Goal: Information Seeking & Learning: Learn about a topic

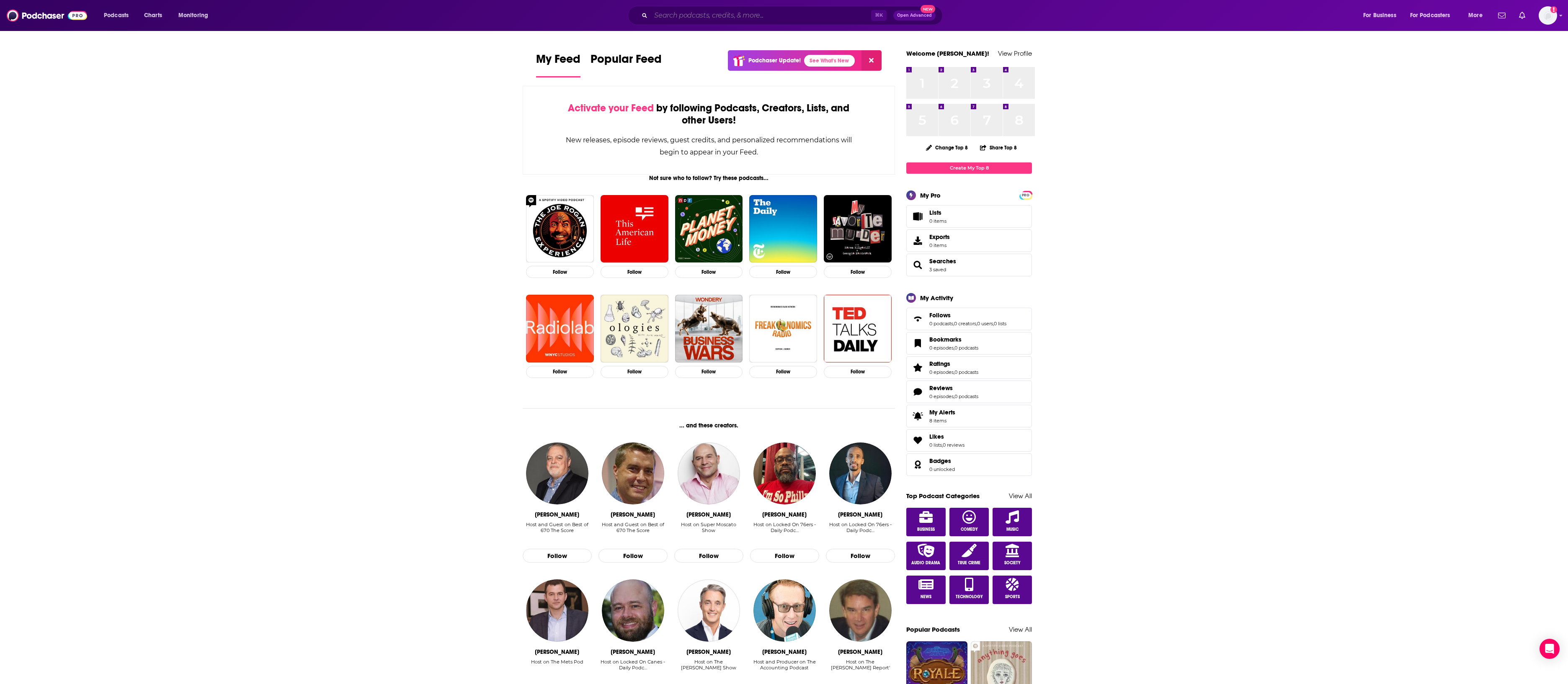
click at [724, 21] on input "Search podcasts, credits, & more..." at bounding box center [761, 15] width 220 height 13
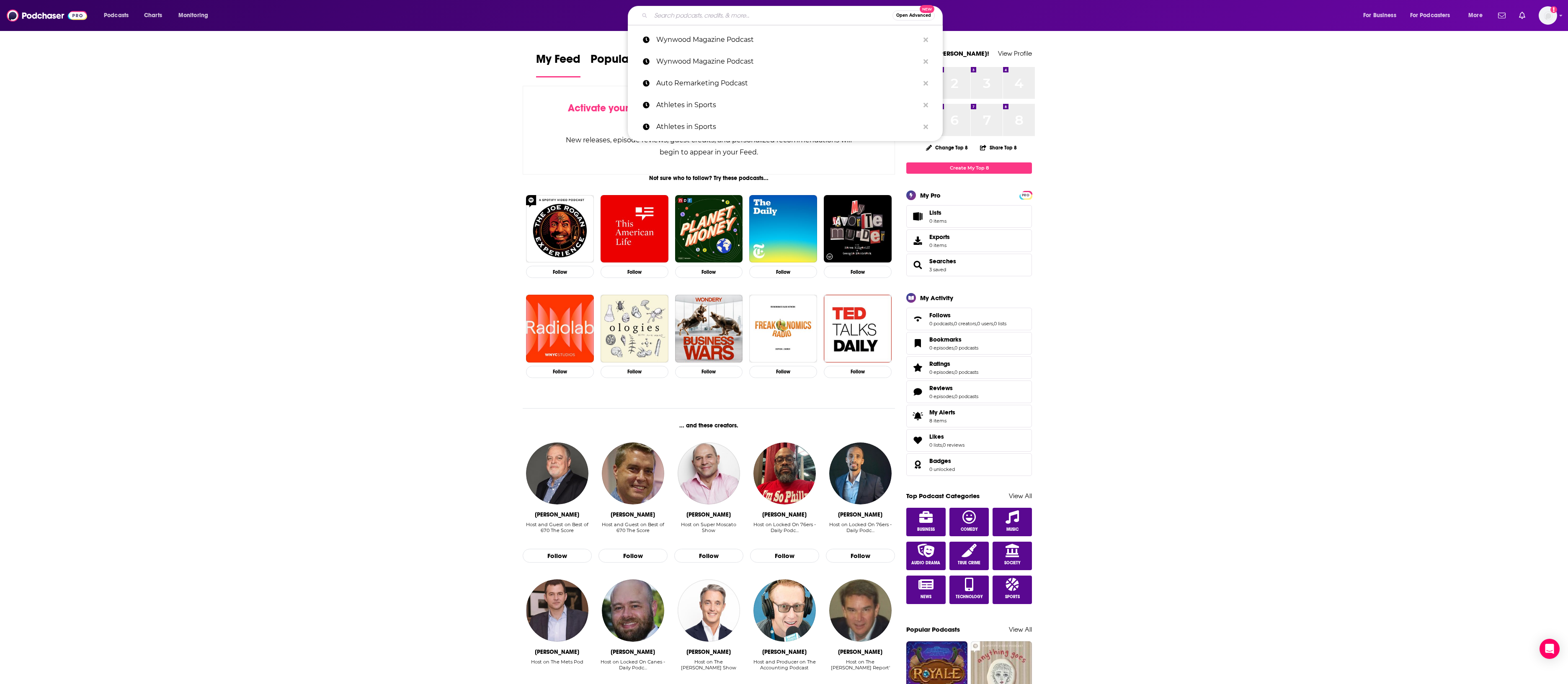
paste input "Positively Speaking Podcast"
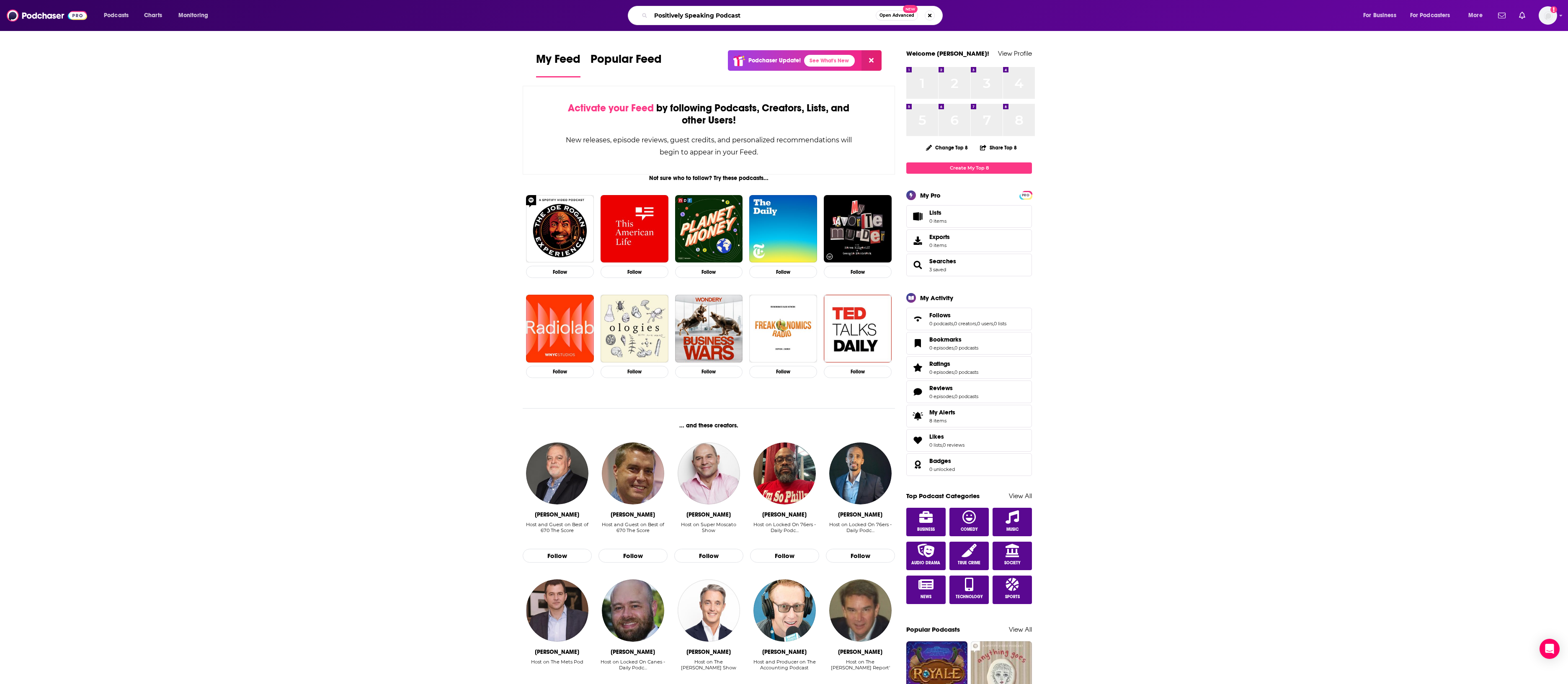
type input "Positively Speaking Podcast"
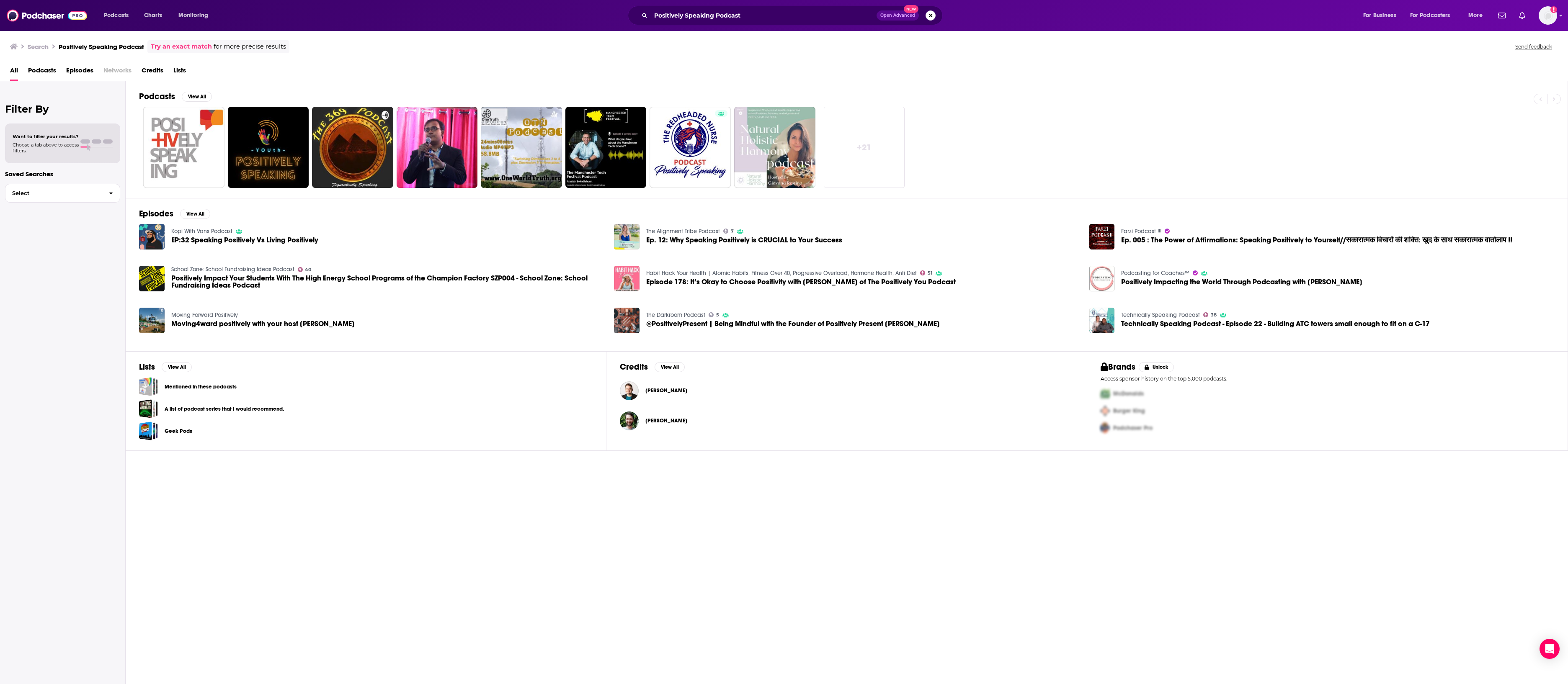
click at [1446, 1] on div "Podcasts Charts Monitoring Positively Speaking Podcast Open Advanced New For Bu…" at bounding box center [784, 15] width 1568 height 31
click at [200, 164] on link "Positively Speaking" at bounding box center [183, 147] width 81 height 81
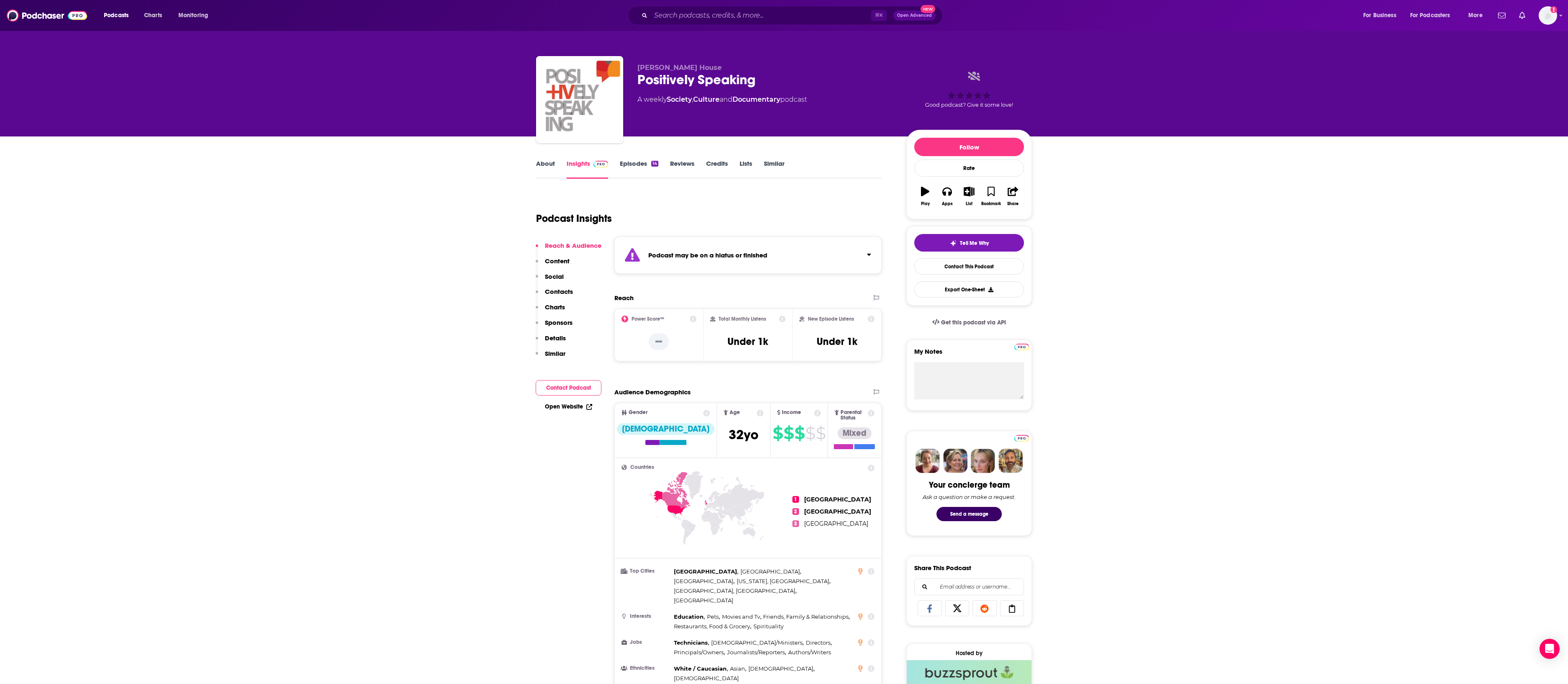
scroll to position [127, 0]
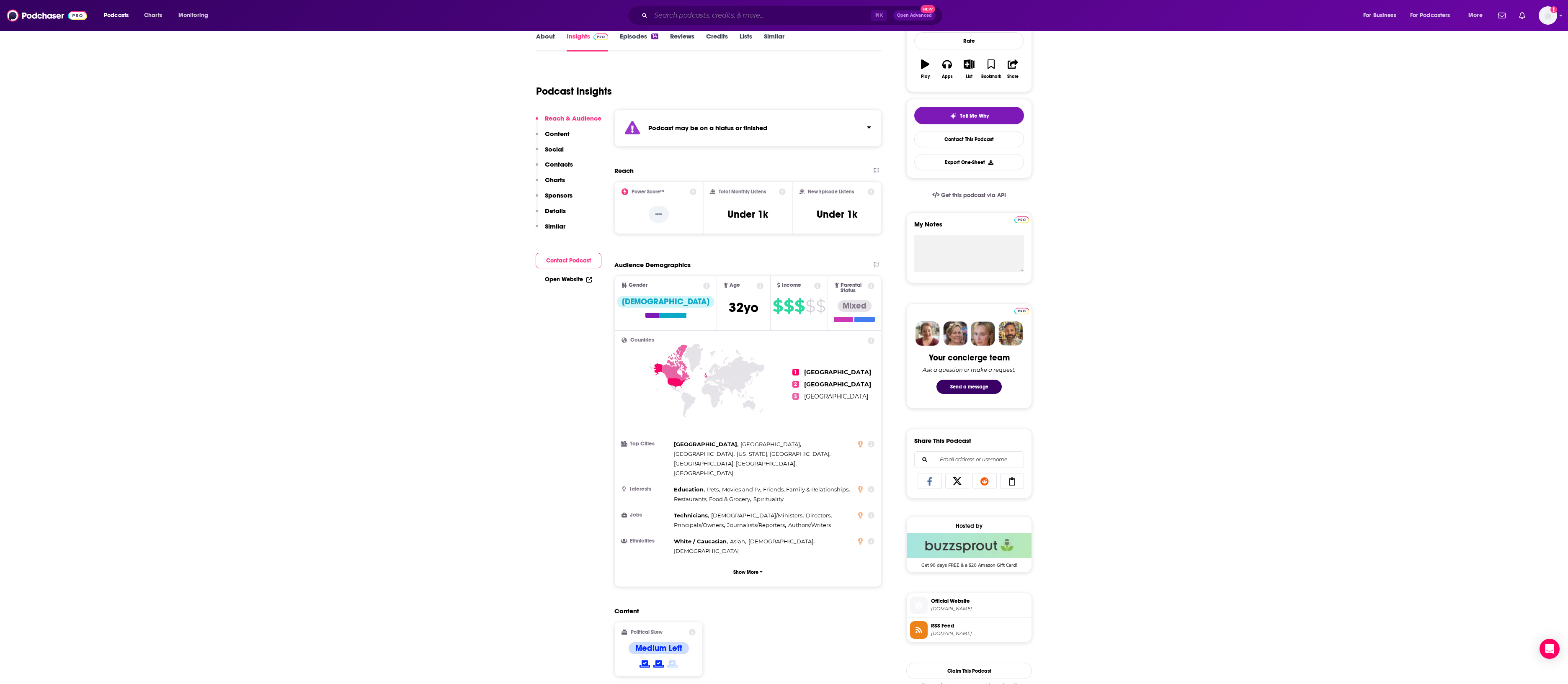
click at [673, 19] on input "Search podcasts, credits, & more..." at bounding box center [761, 15] width 220 height 13
type input "HI"
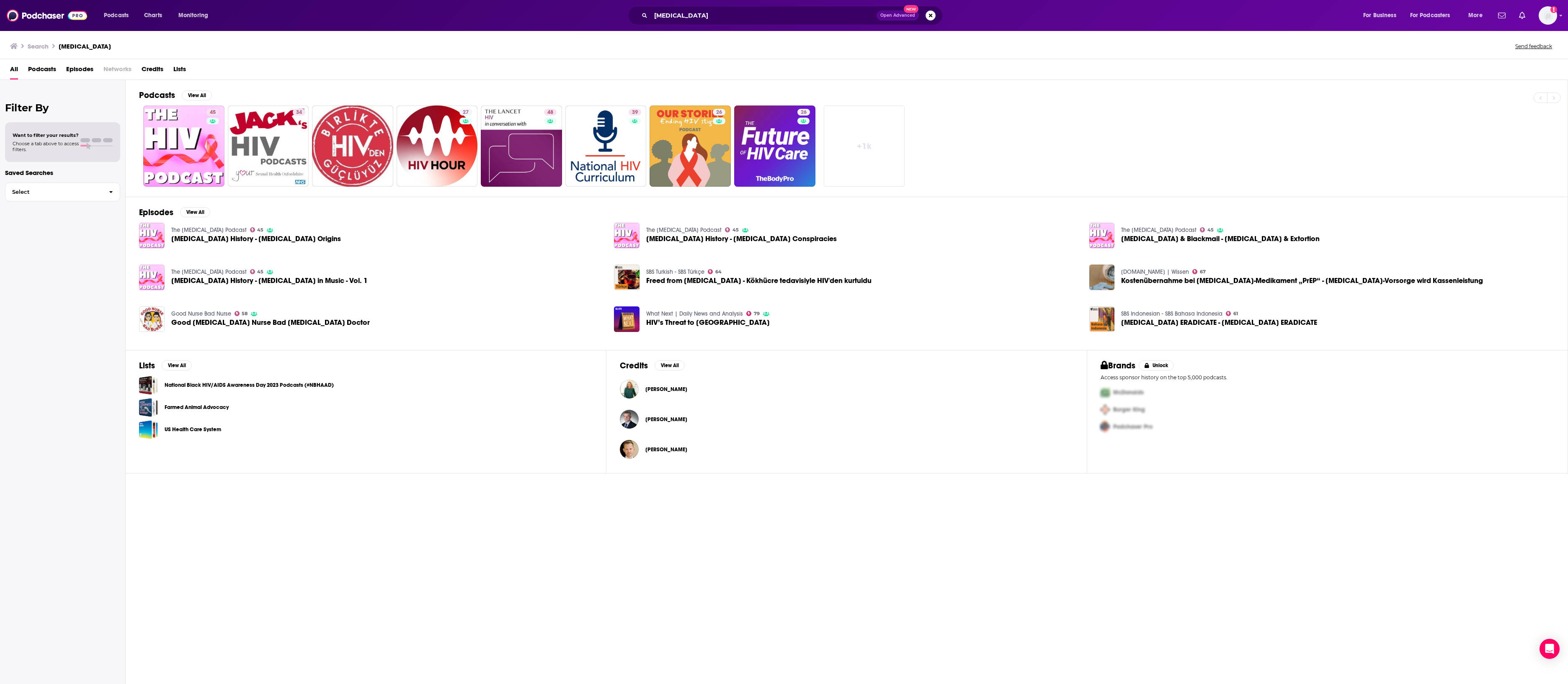
click at [51, 74] on span "Podcasts" at bounding box center [42, 71] width 28 height 17
